Goal: Navigation & Orientation: Find specific page/section

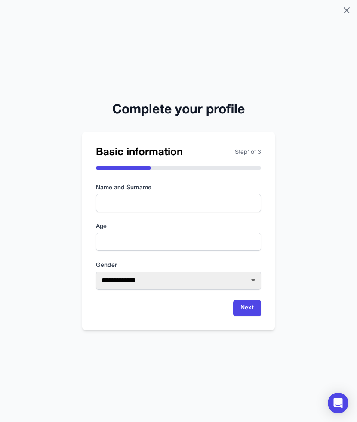
click at [347, 11] on icon at bounding box center [347, 10] width 5 height 5
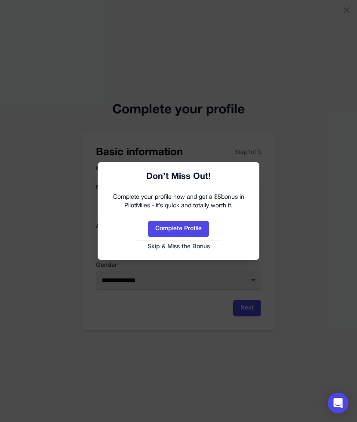
click at [191, 249] on button "Skip & Miss the Bonus" at bounding box center [178, 246] width 145 height 9
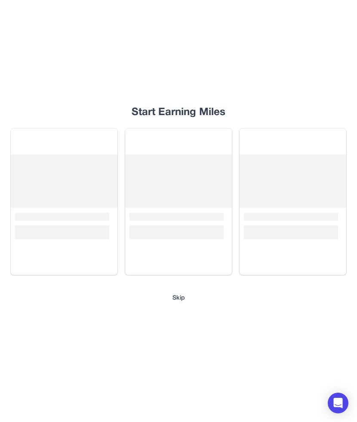
click at [174, 302] on div "Start Earning Miles Loading... Loading... Loading... Skip" at bounding box center [178, 211] width 357 height 422
click at [175, 298] on button "Skip" at bounding box center [179, 298] width 12 height 9
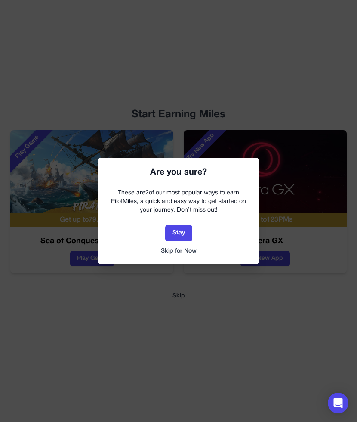
click at [177, 260] on div "Are you sure? These are 2 of our most popular ways to earn PilotMiles, a quick …" at bounding box center [179, 211] width 162 height 106
click at [179, 252] on button "Skip for Now" at bounding box center [178, 251] width 145 height 9
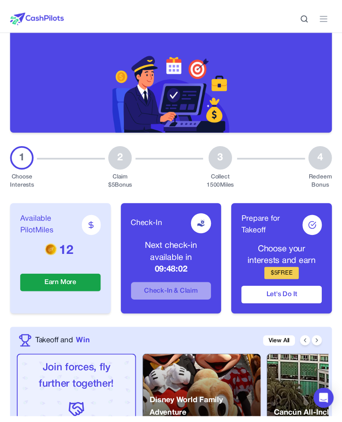
scroll to position [1996, 0]
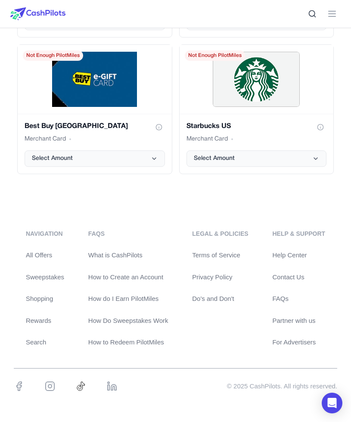
click at [78, 317] on div "navigation All Offers Sweepstakes Shopping Rewards Search FAQs What is CashPilo…" at bounding box center [175, 288] width 323 height 118
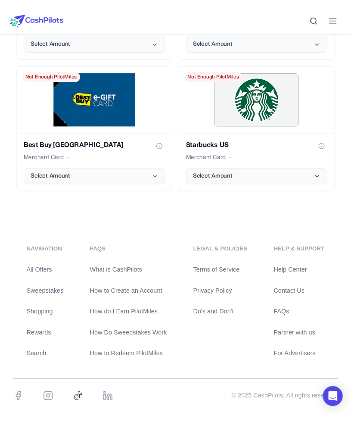
scroll to position [1980, 0]
